Goal: Task Accomplishment & Management: Use online tool/utility

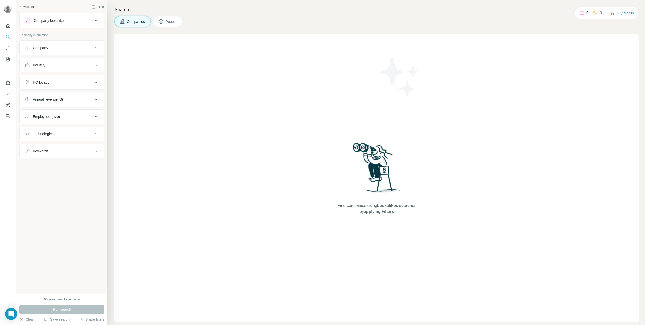
click at [35, 47] on div "Company" at bounding box center [40, 47] width 15 height 5
click at [38, 70] on input "text" at bounding box center [62, 69] width 74 height 9
type input "****"
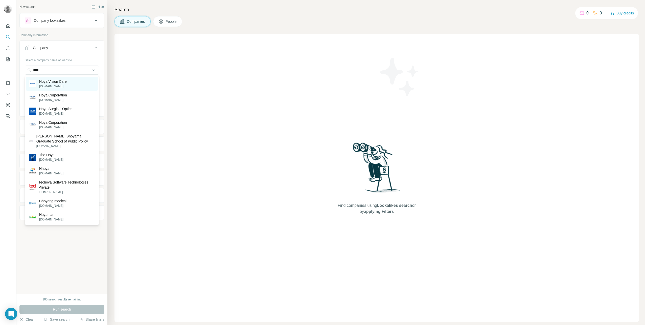
click at [45, 84] on p "[DOMAIN_NAME]" at bounding box center [53, 86] width 28 height 5
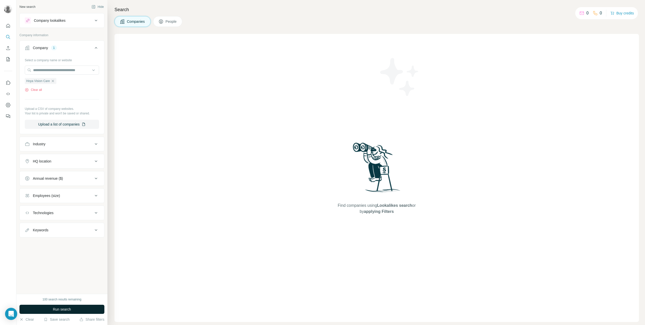
click at [76, 308] on button "Run search" at bounding box center [61, 308] width 85 height 9
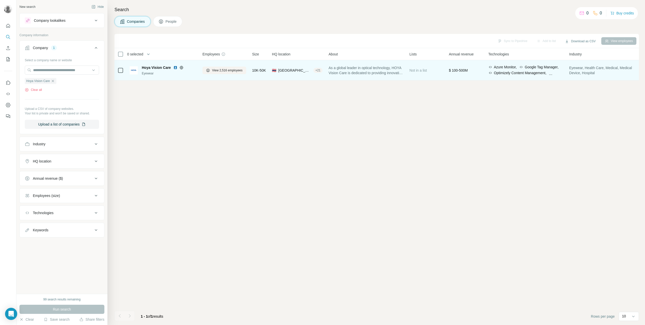
click at [152, 67] on span "Hoya Vision Care" at bounding box center [156, 67] width 29 height 5
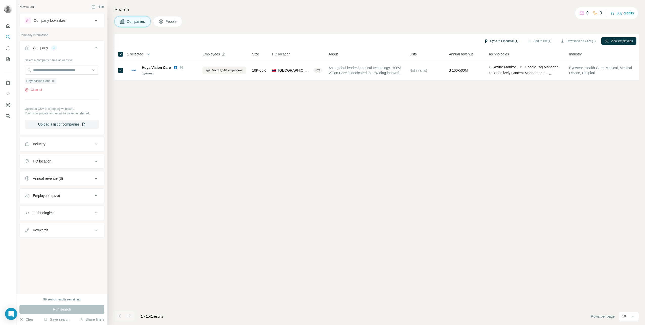
click at [506, 41] on button "Sync to Pipedrive (1)" at bounding box center [501, 41] width 41 height 8
click at [490, 68] on div "Company" at bounding box center [488, 67] width 56 height 16
click at [492, 85] on button "Sync to Pipedrive" at bounding box center [488, 84] width 56 height 10
click at [625, 42] on button "View employees" at bounding box center [618, 41] width 35 height 8
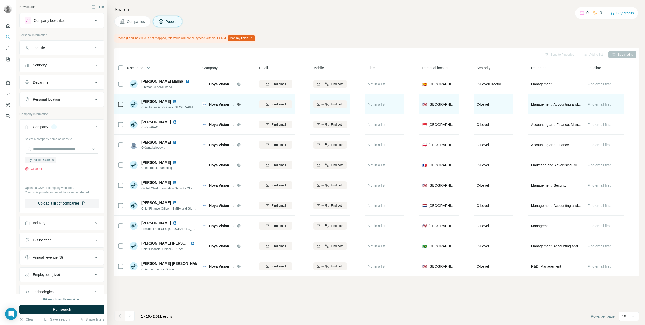
click at [173, 101] on img at bounding box center [175, 101] width 4 height 4
